Goal: Task Accomplishment & Management: Manage account settings

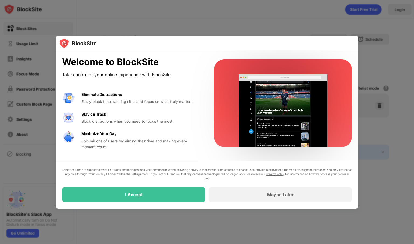
click at [274, 195] on div "Maybe Later" at bounding box center [280, 194] width 27 height 5
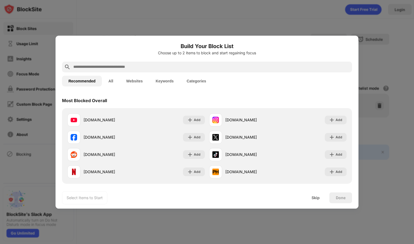
click at [317, 197] on div "Skip" at bounding box center [316, 197] width 8 height 4
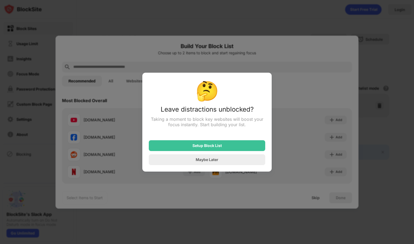
click at [237, 161] on div "Maybe Later" at bounding box center [207, 159] width 117 height 11
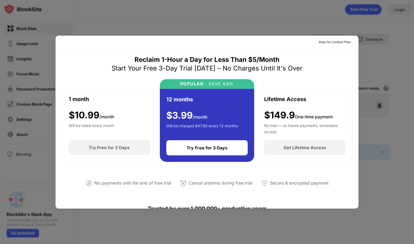
click at [344, 74] on div "Reclaim 1-Hour a Day for Less Than $5/Month Start Your Free 3-Day Trial Today –…" at bounding box center [207, 125] width 290 height 140
